Goal: Task Accomplishment & Management: Manage account settings

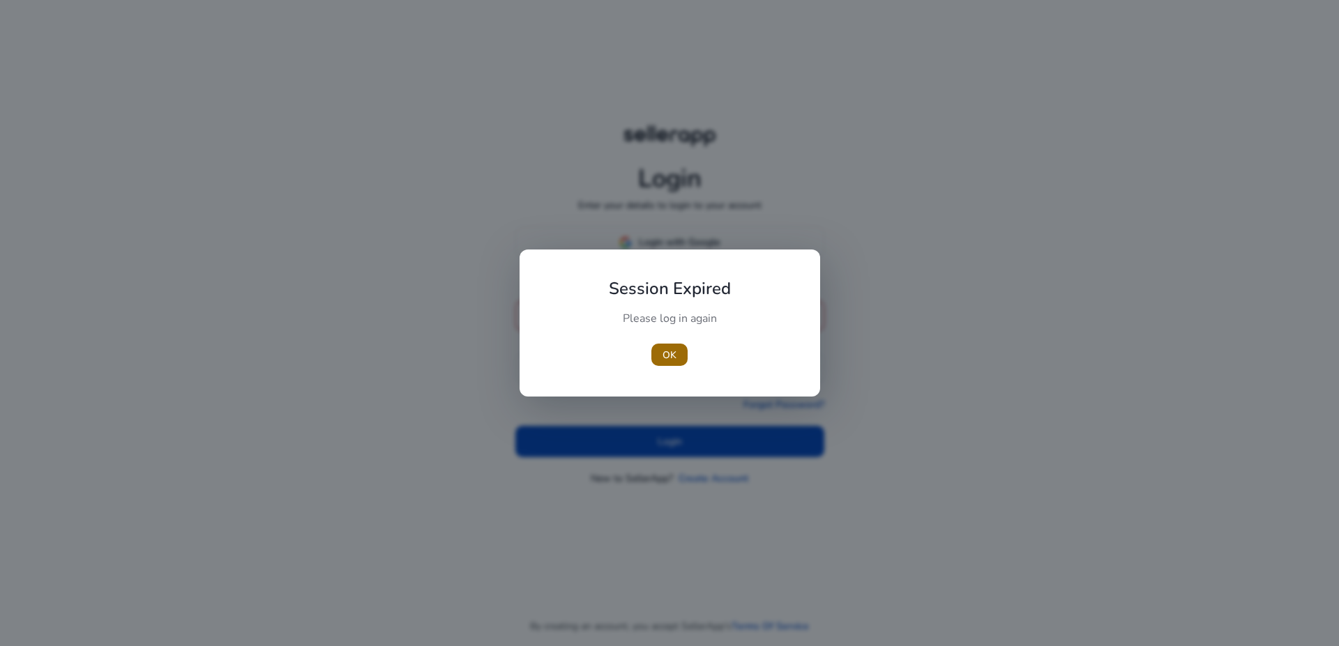
click at [672, 350] on span "OK" at bounding box center [670, 355] width 14 height 15
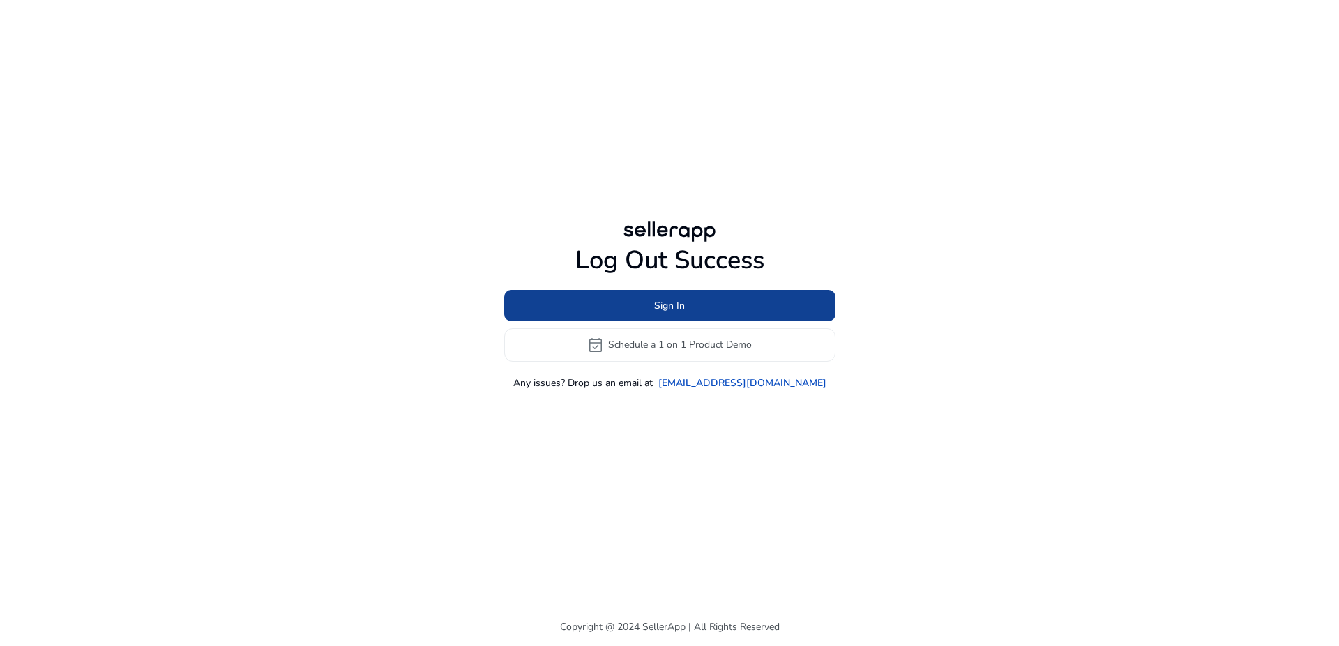
click at [626, 302] on span at bounding box center [669, 305] width 331 height 33
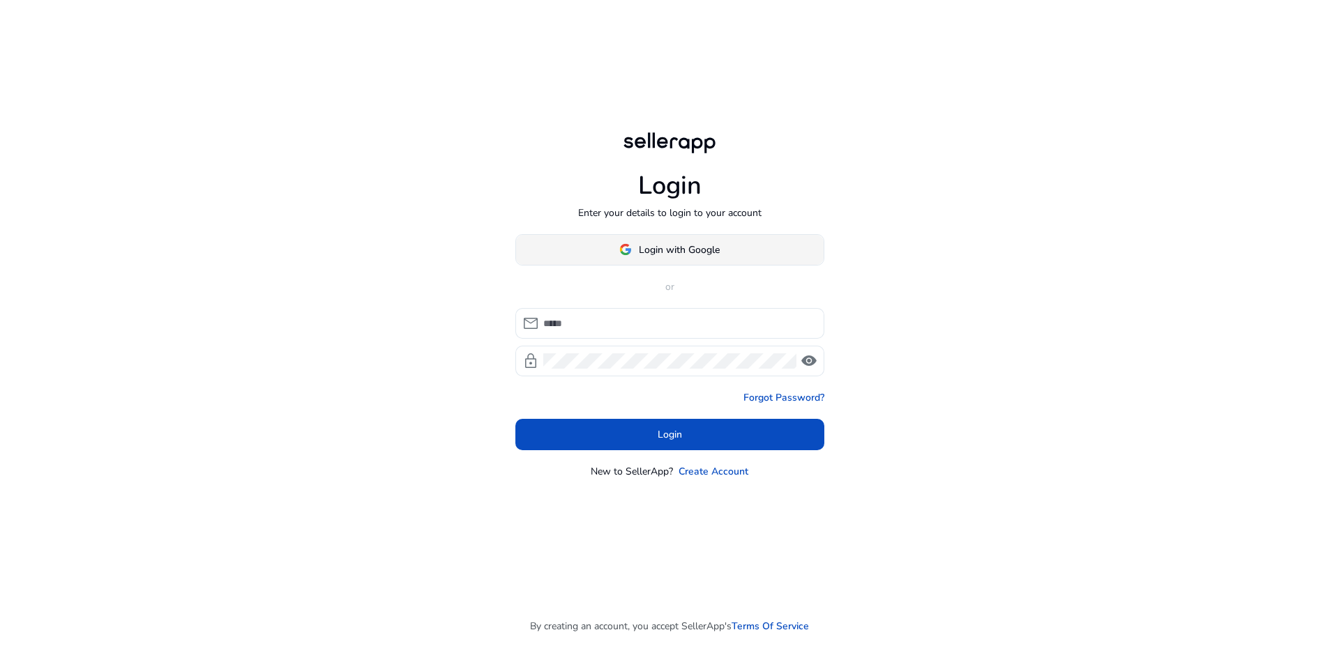
click at [604, 246] on span at bounding box center [670, 249] width 308 height 33
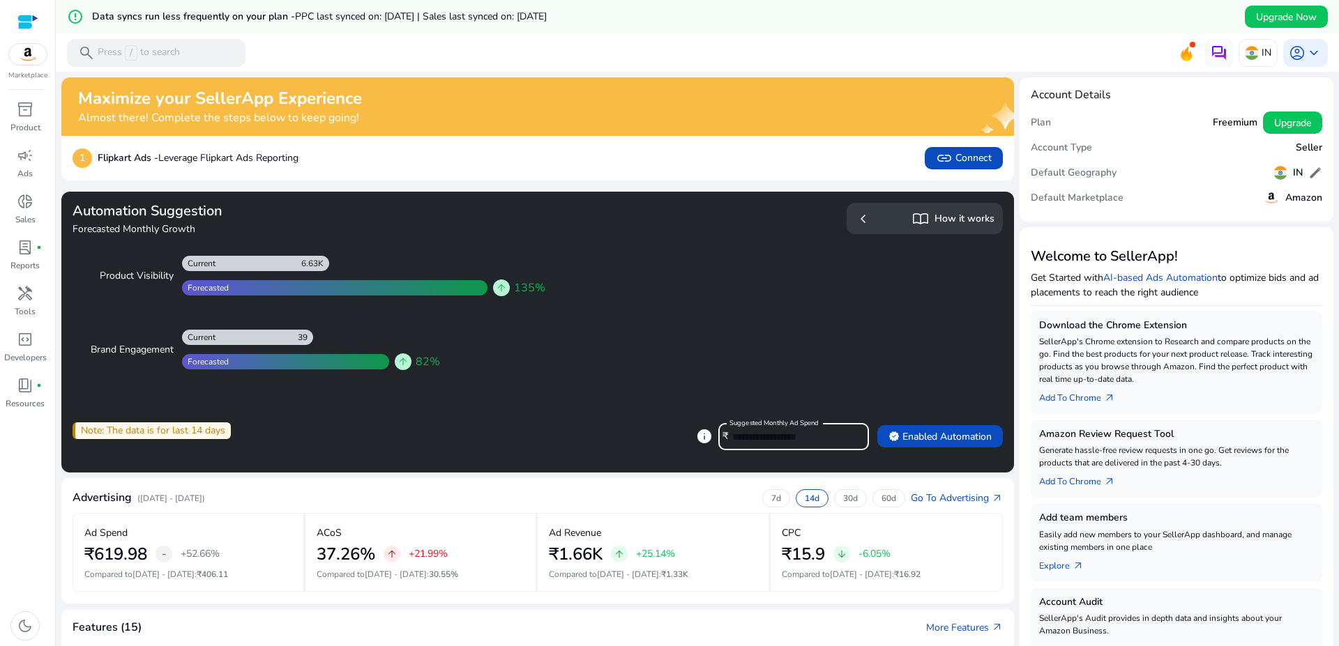
drag, startPoint x: 762, startPoint y: 437, endPoint x: 702, endPoint y: 439, distance: 60.0
click at [732, 439] on input "*****" at bounding box center [795, 437] width 126 height 15
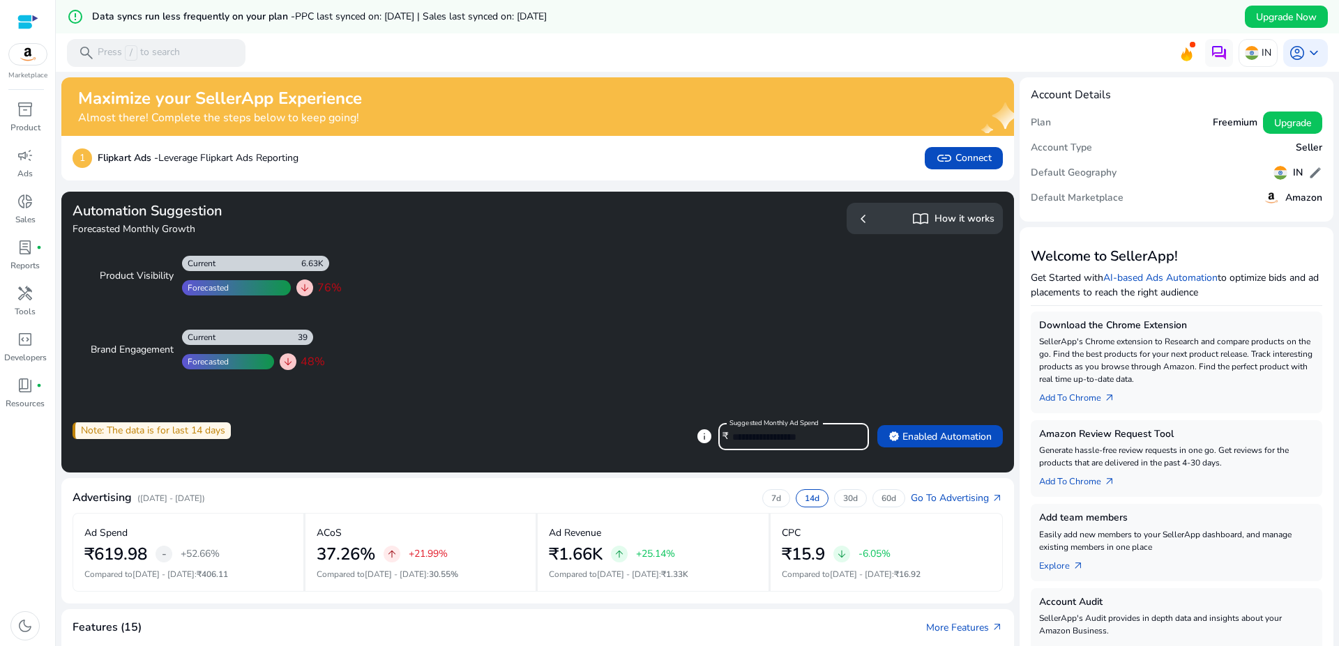
type input "*"
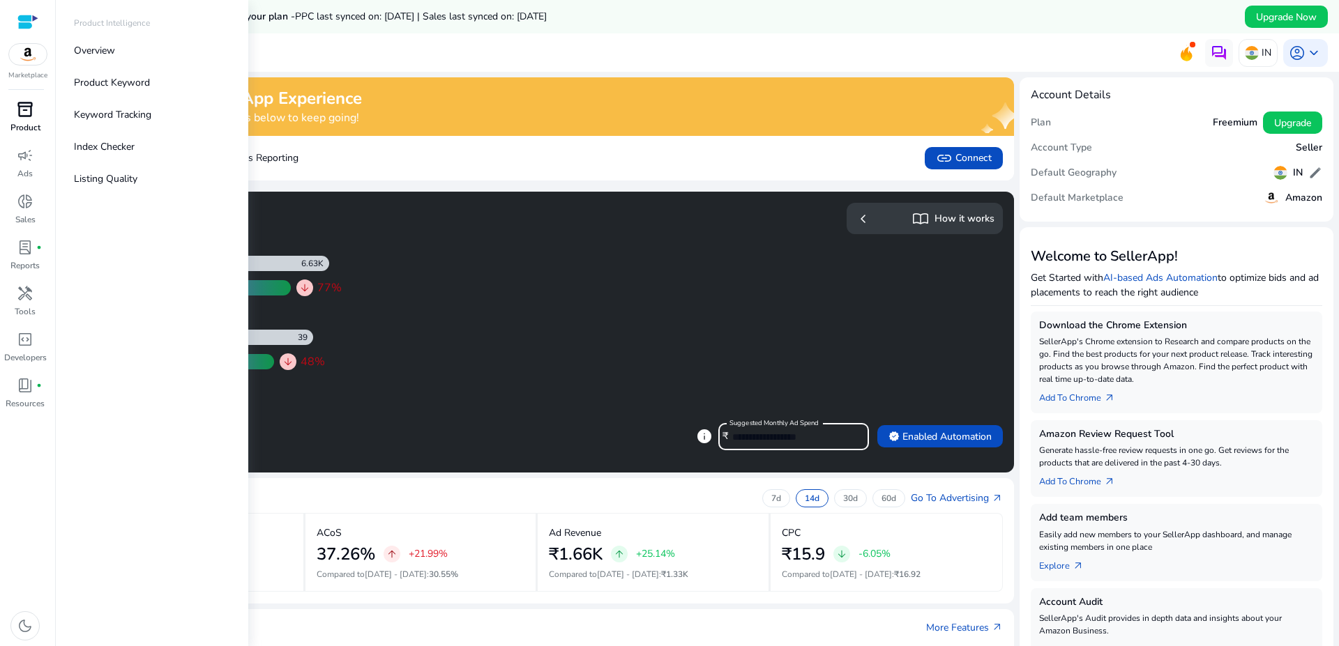
type input "*"
click at [22, 115] on span "inventory_2" at bounding box center [25, 109] width 17 height 17
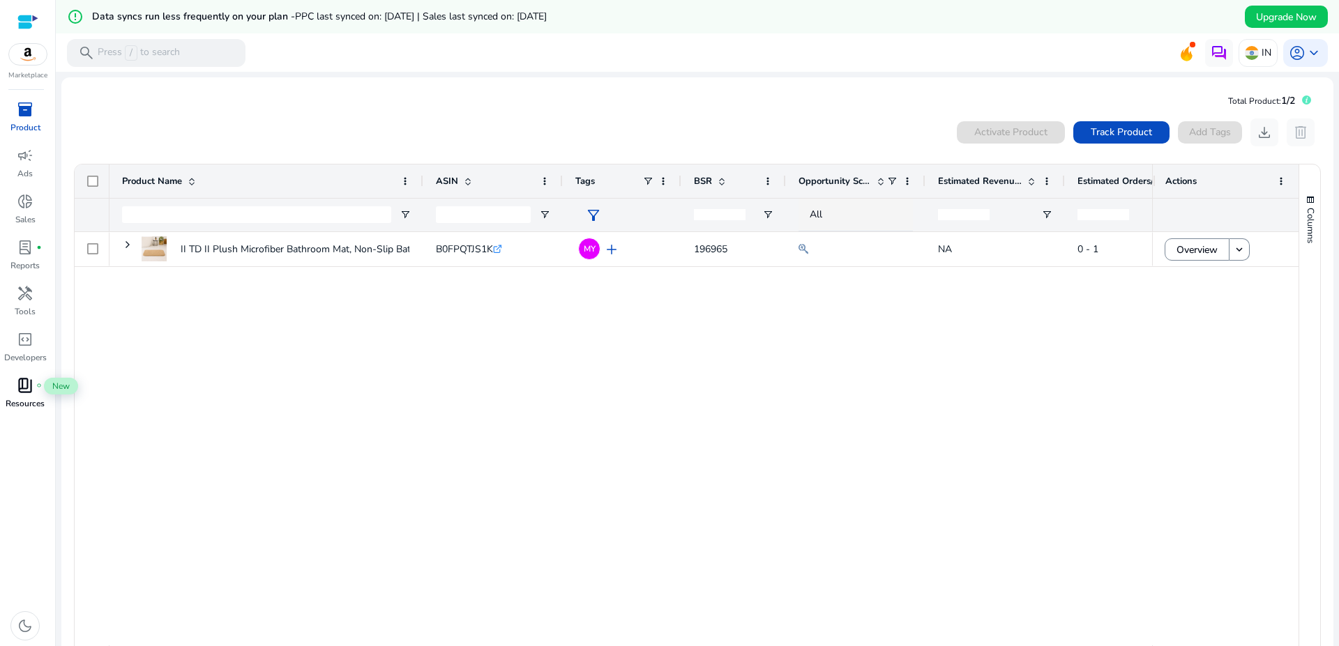
click at [20, 384] on span "book_4" at bounding box center [25, 385] width 17 height 17
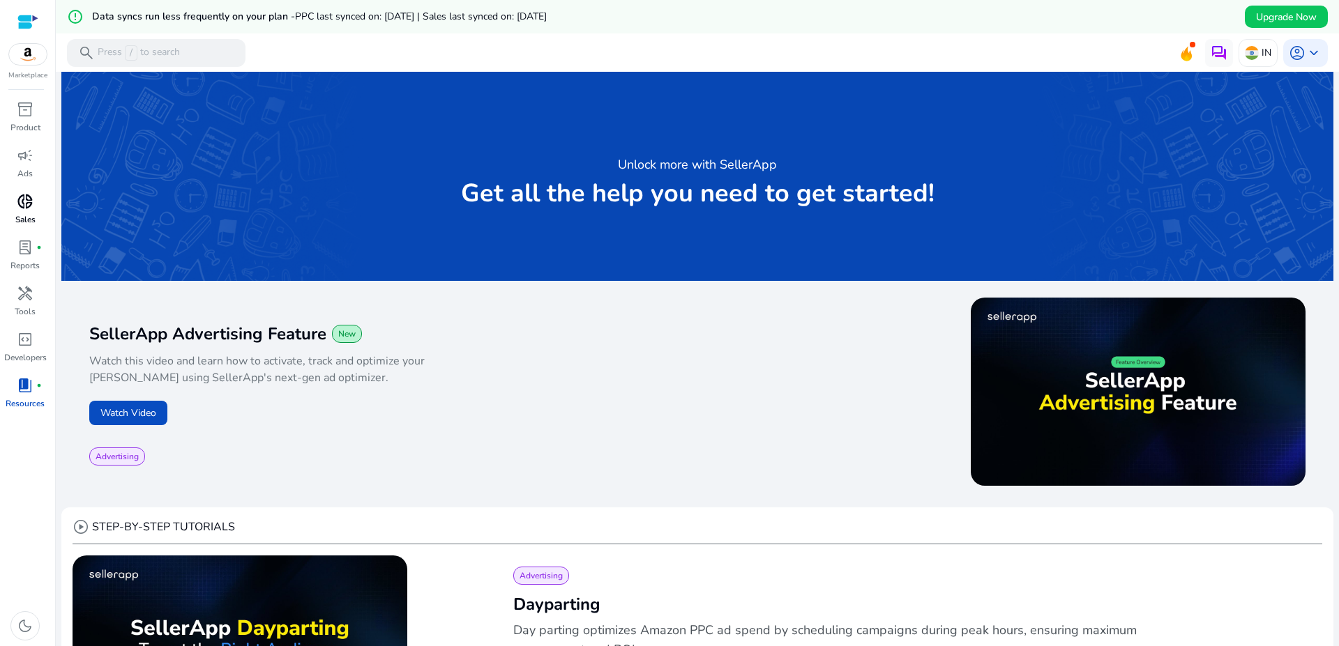
click at [36, 197] on div "donut_small" at bounding box center [25, 201] width 39 height 22
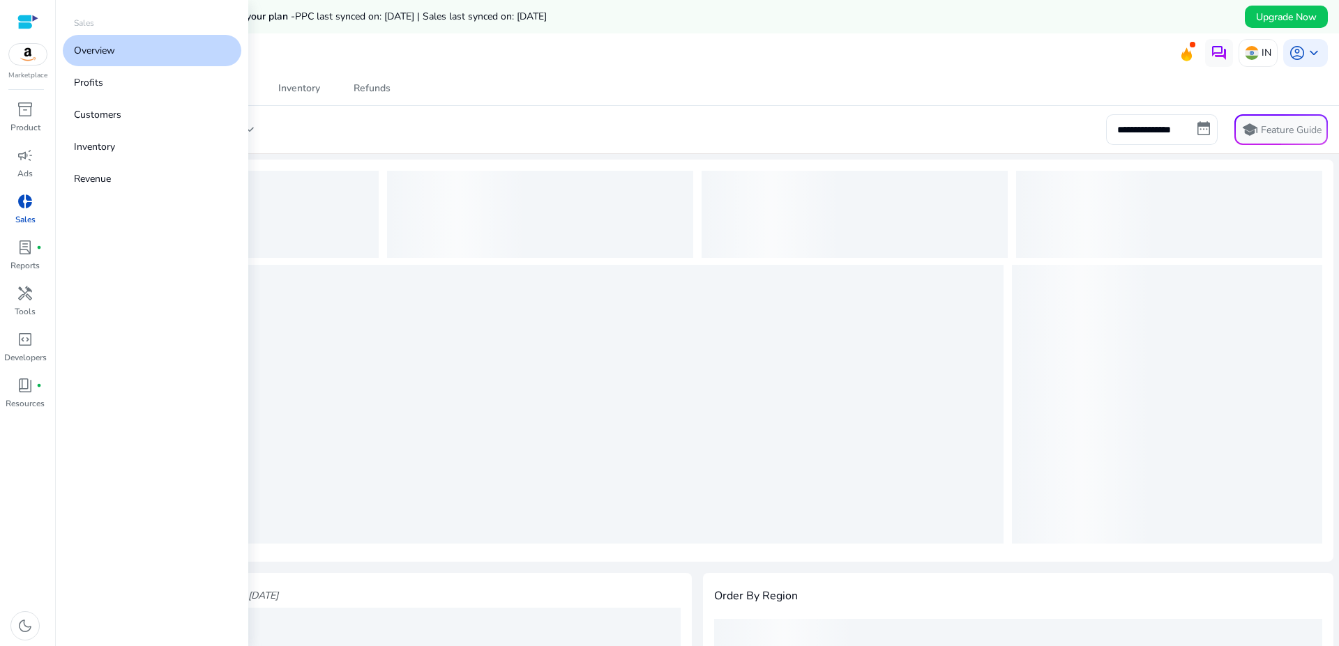
click at [126, 54] on link "Overview" at bounding box center [152, 50] width 179 height 31
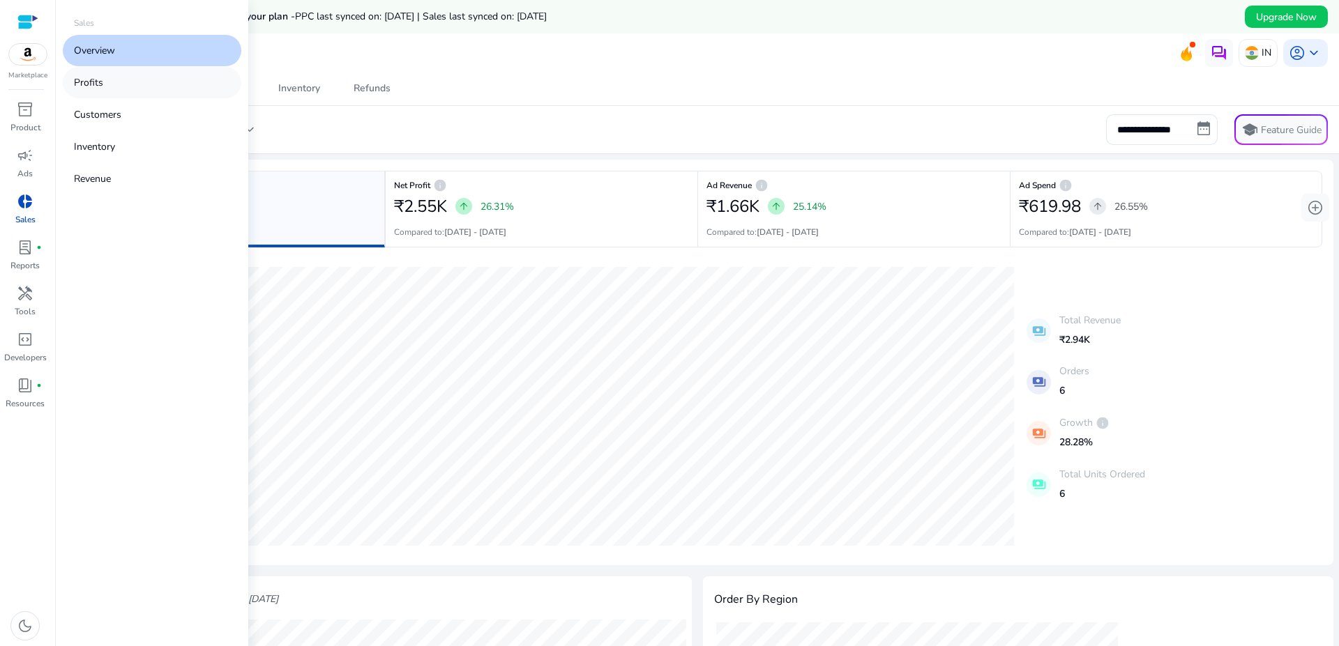
click at [163, 81] on link "Profits" at bounding box center [152, 82] width 179 height 31
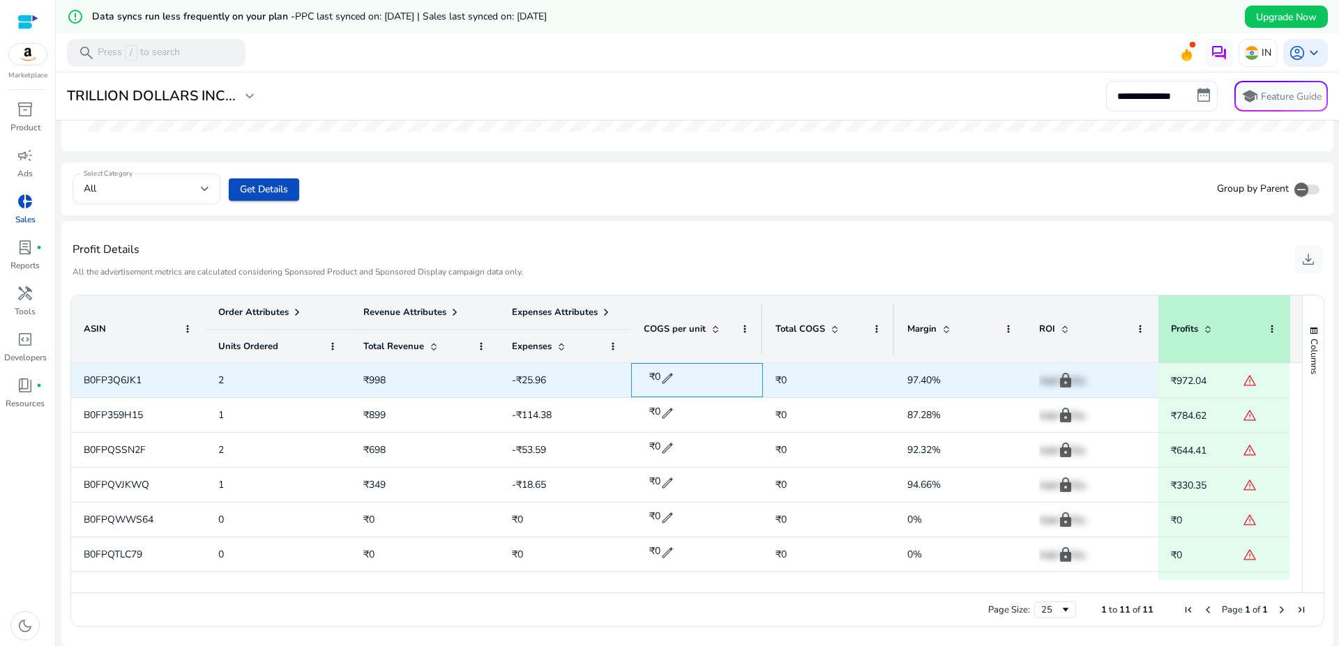
click at [665, 380] on span "edit" at bounding box center [667, 379] width 14 height 14
click at [681, 383] on input "*" at bounding box center [680, 379] width 44 height 22
type input "***"
click at [712, 380] on span "check" at bounding box center [709, 379] width 15 height 15
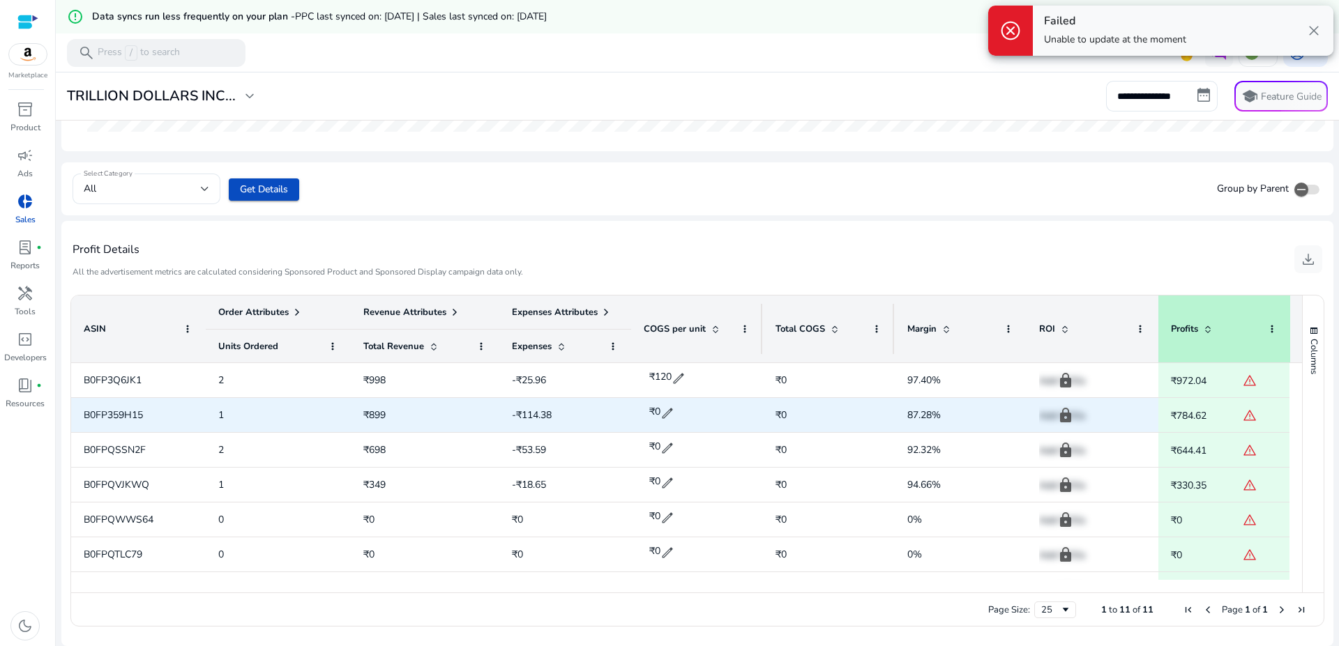
click at [666, 412] on span "edit" at bounding box center [667, 414] width 14 height 14
drag, startPoint x: 687, startPoint y: 414, endPoint x: 647, endPoint y: 414, distance: 39.8
click at [658, 414] on input "*" at bounding box center [680, 413] width 44 height 22
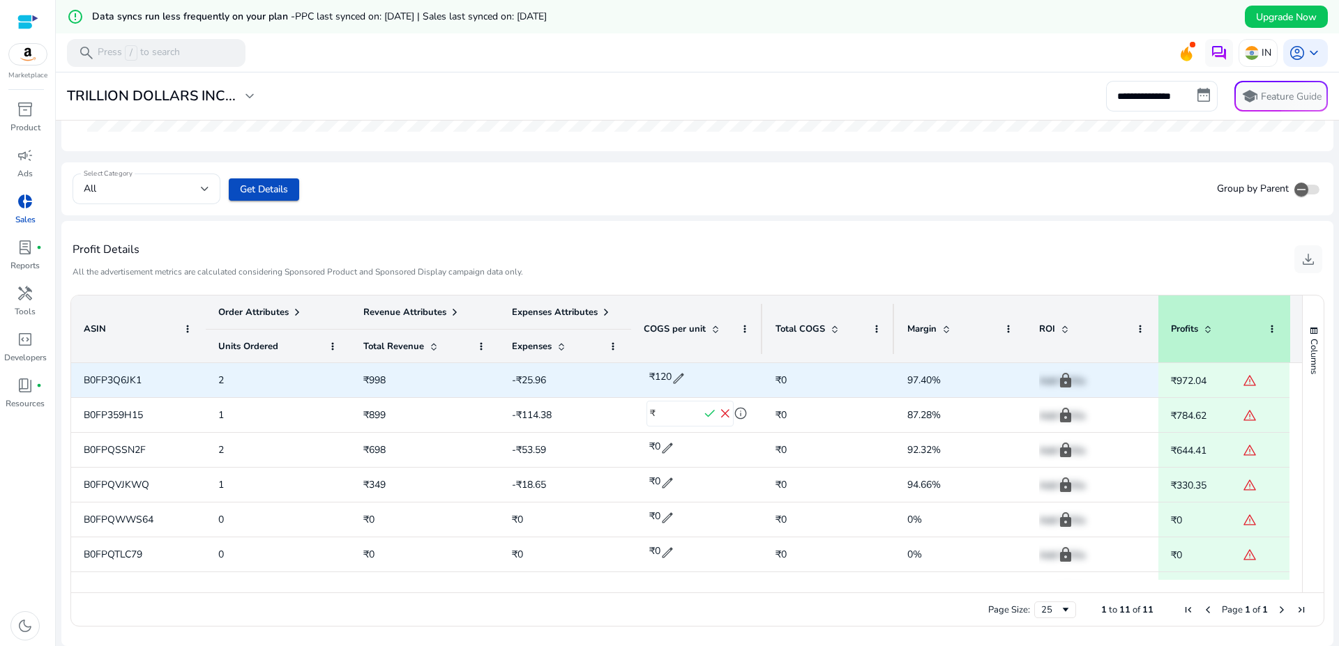
click at [736, 381] on div "₹120 edit" at bounding box center [697, 378] width 107 height 35
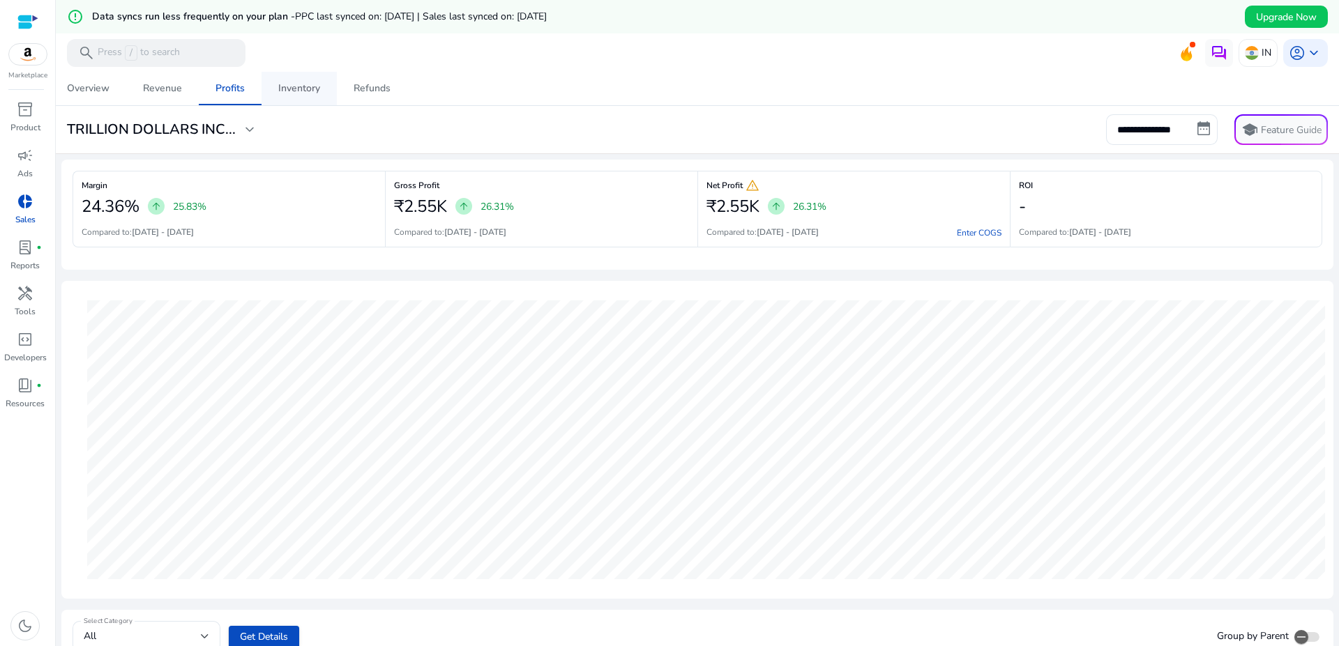
click at [318, 90] on div "Inventory" at bounding box center [299, 89] width 42 height 10
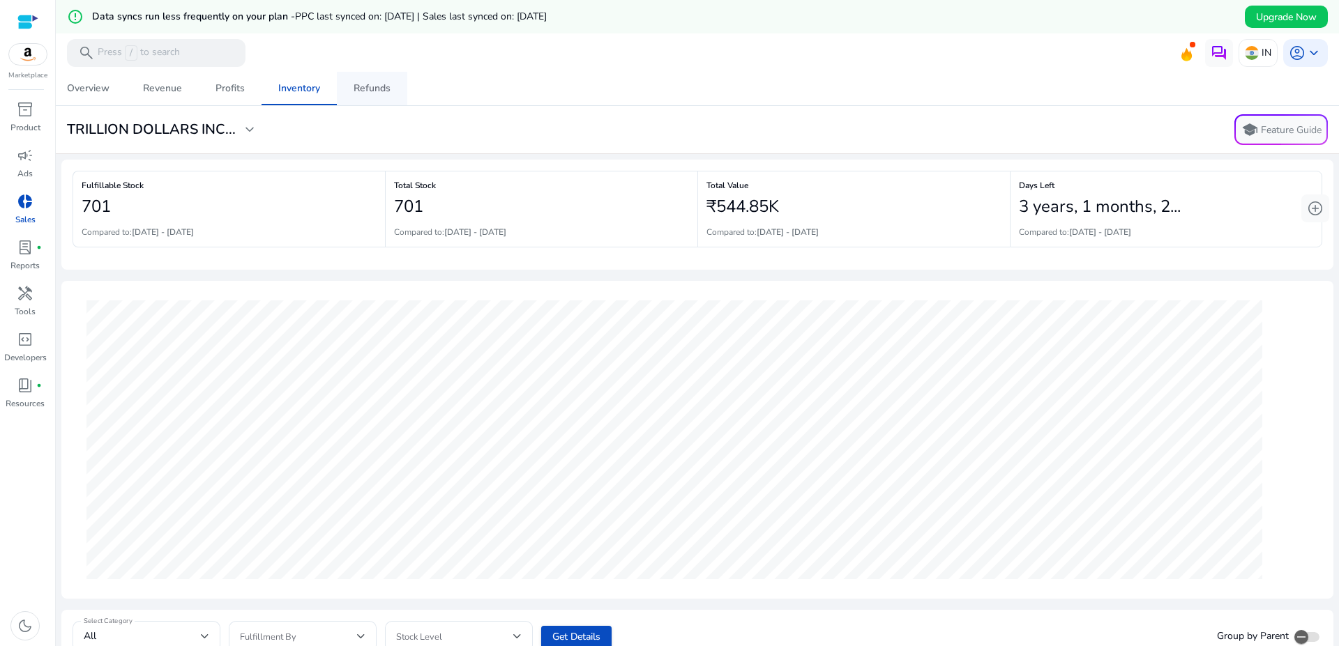
click at [361, 84] on div "Refunds" at bounding box center [372, 89] width 37 height 10
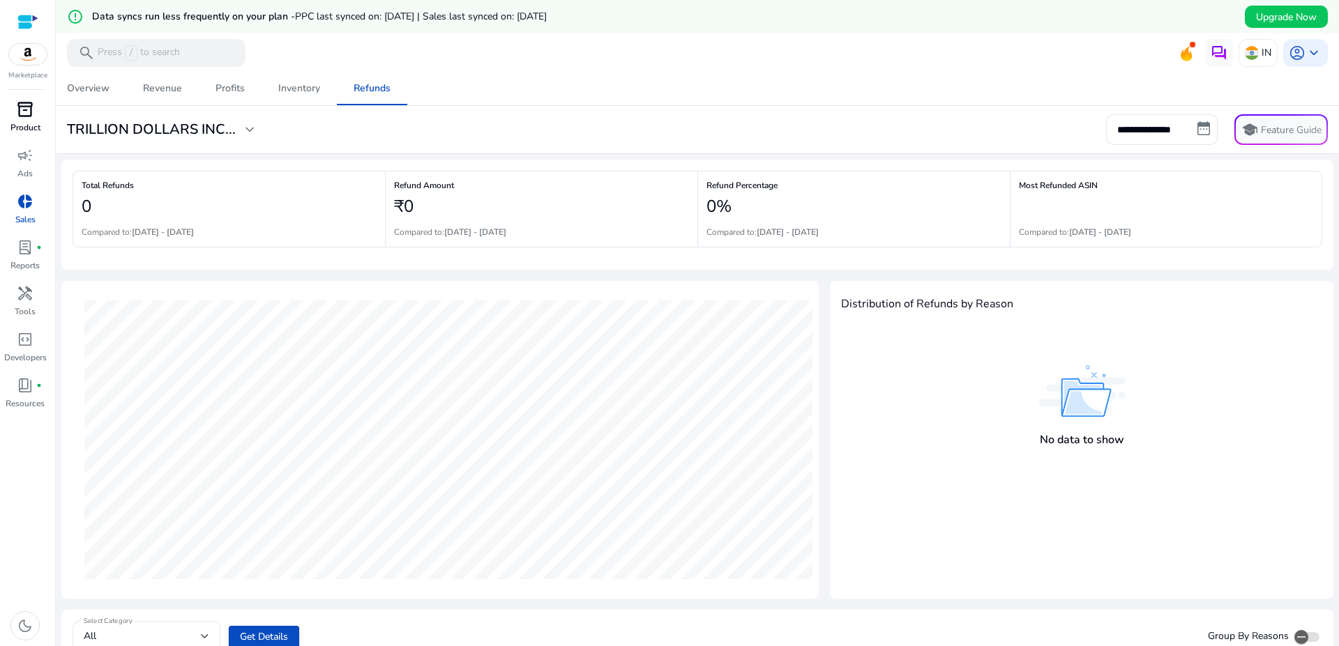
click at [21, 112] on span "inventory_2" at bounding box center [25, 109] width 17 height 17
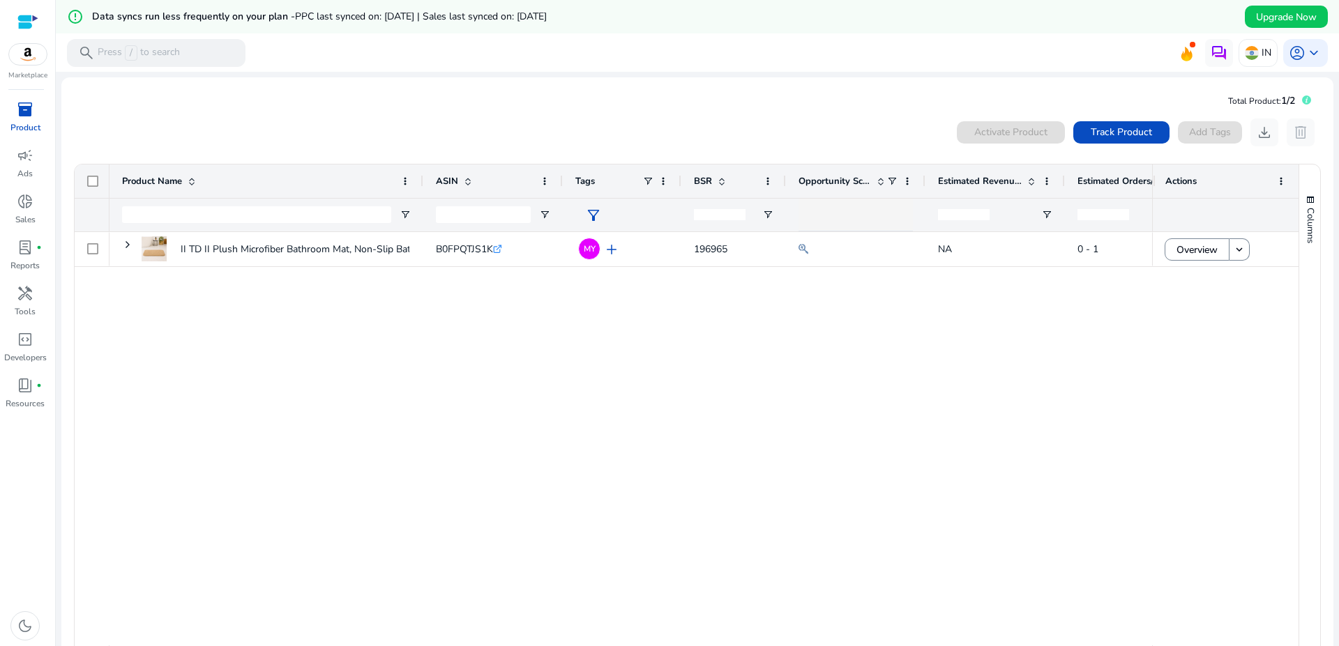
click at [21, 48] on img at bounding box center [28, 54] width 38 height 21
click at [20, 19] on div at bounding box center [27, 22] width 21 height 16
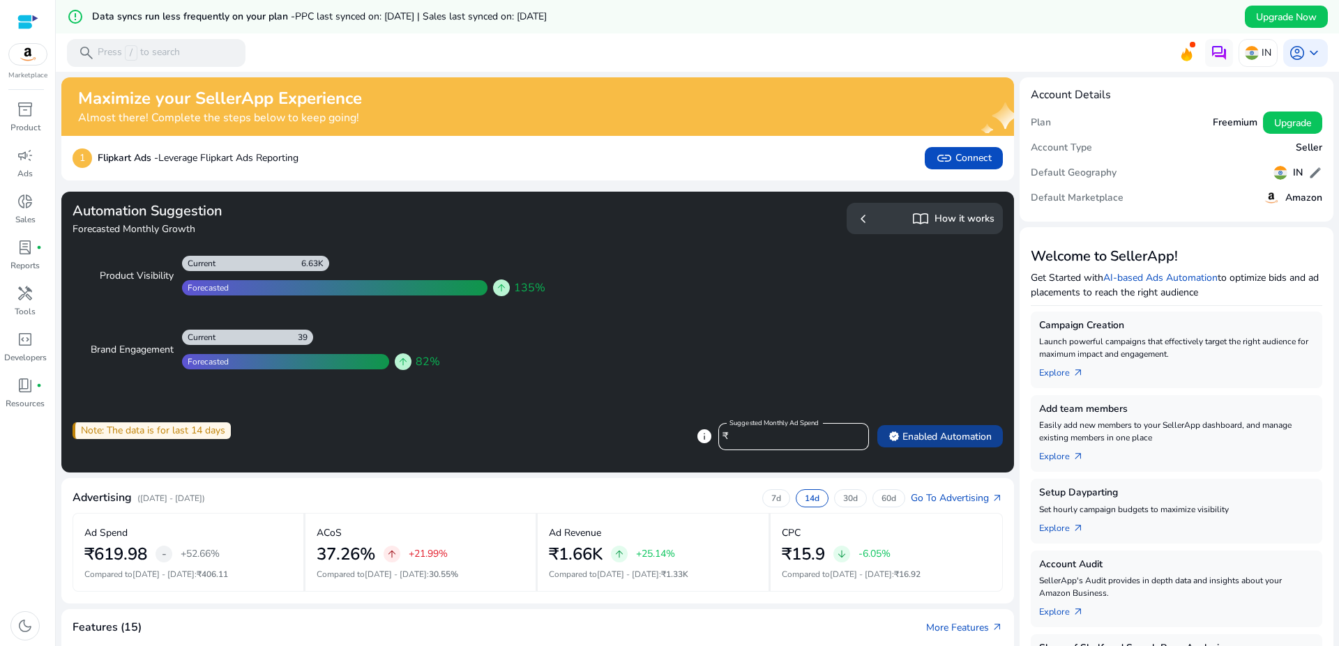
click at [918, 440] on span "verified Enabled Automation" at bounding box center [939, 437] width 103 height 15
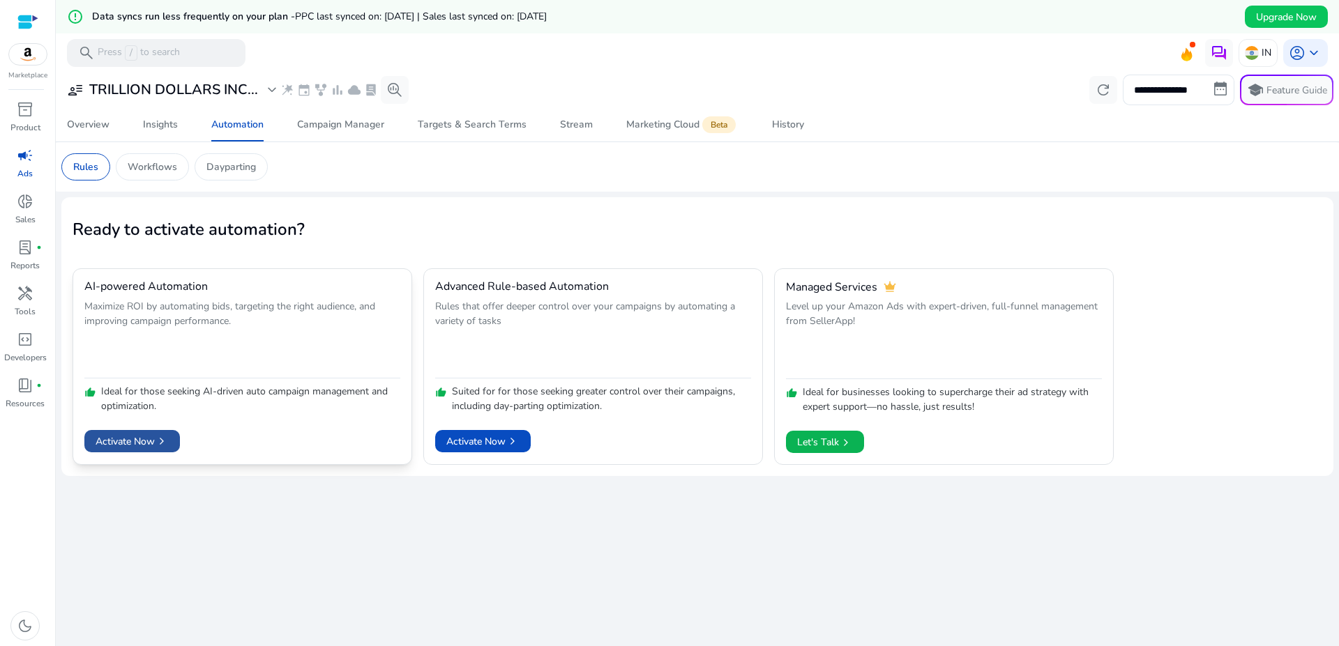
click at [151, 435] on span "Activate Now chevron_right" at bounding box center [132, 441] width 73 height 15
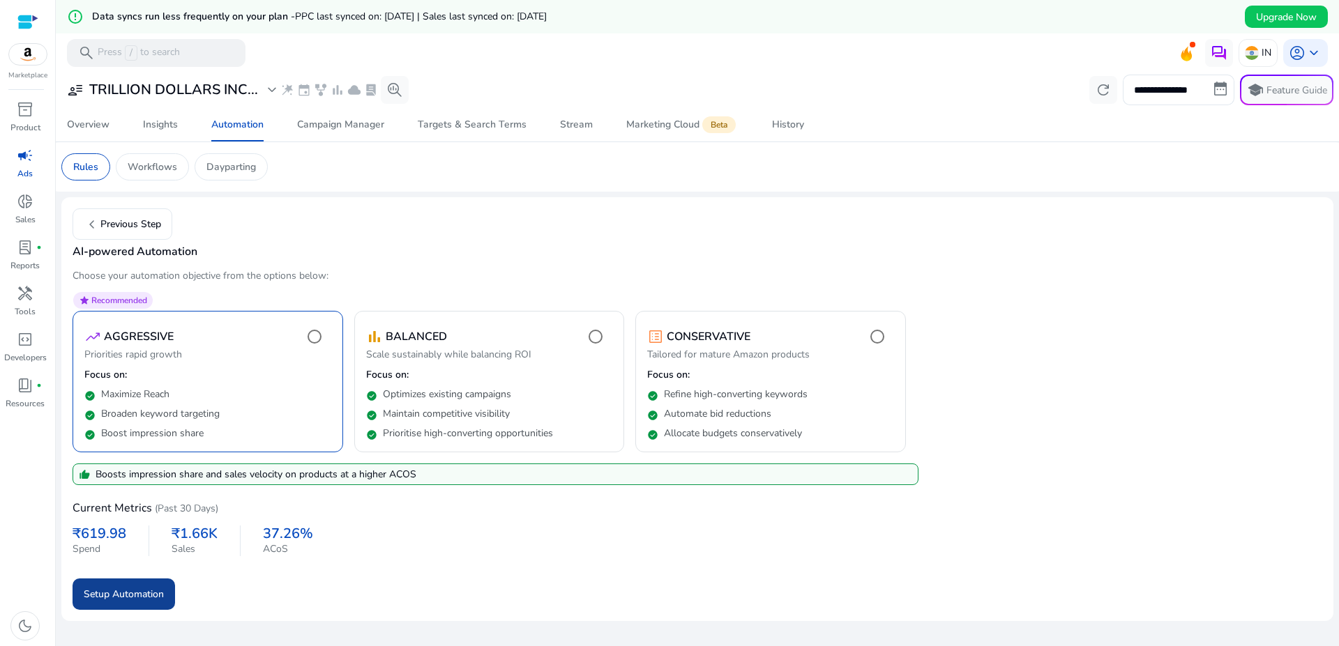
click at [124, 593] on span "Setup Automation" at bounding box center [124, 594] width 80 height 15
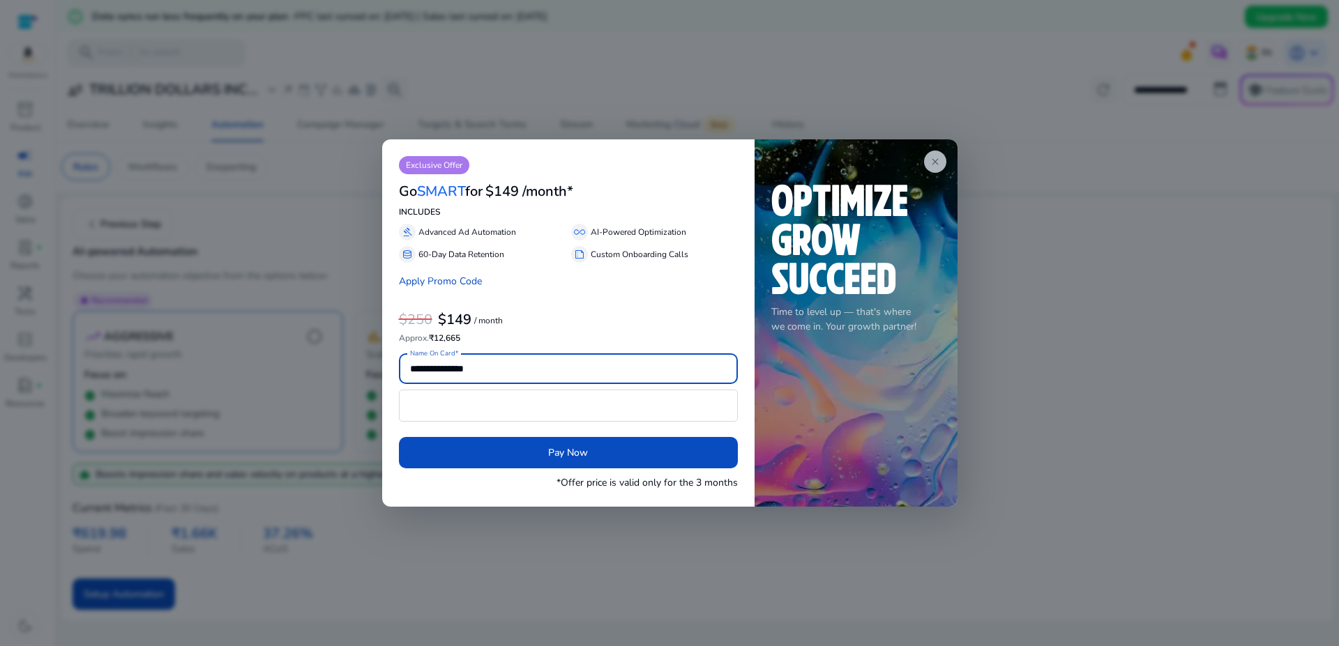
click at [940, 162] on span "close" at bounding box center [935, 161] width 11 height 11
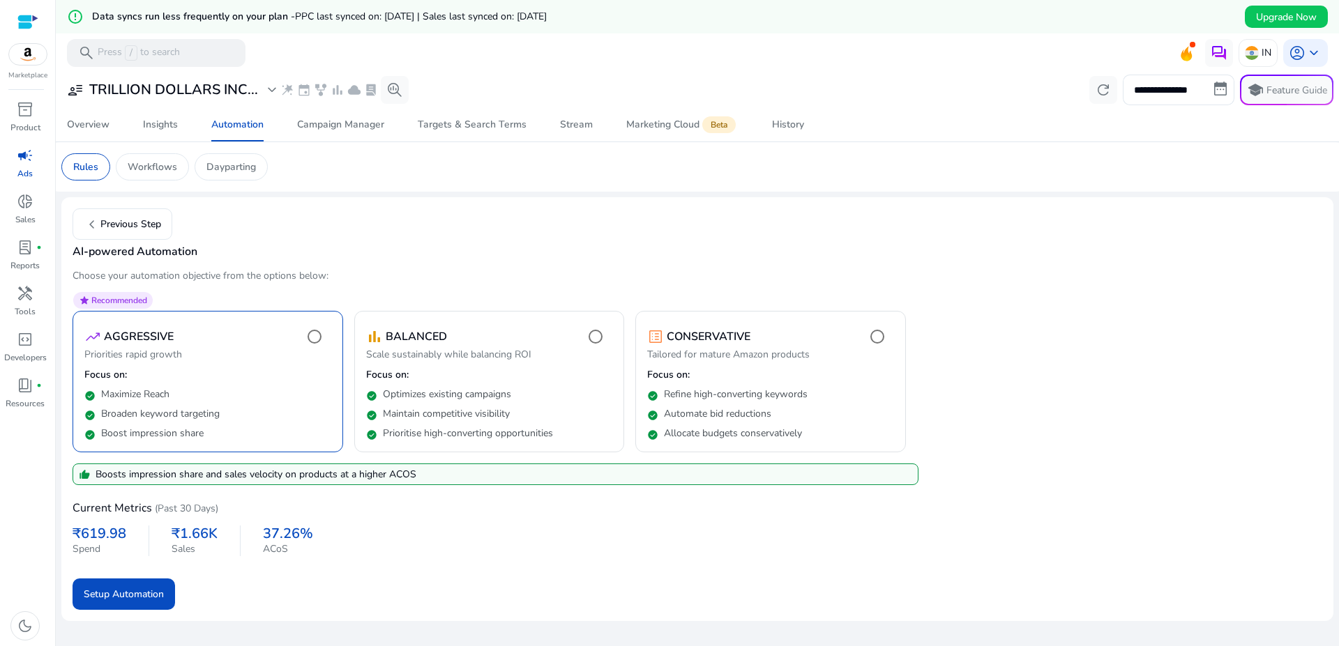
click at [21, 17] on div at bounding box center [27, 22] width 21 height 16
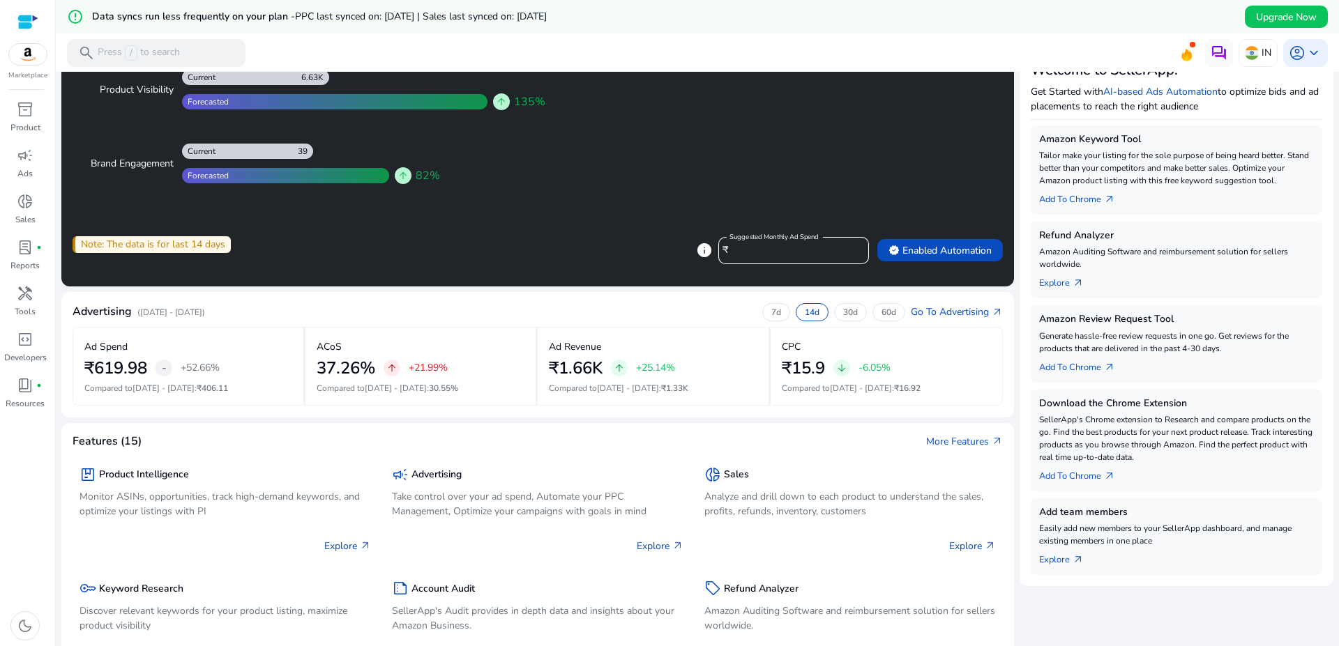
scroll to position [165, 0]
